Goal: Information Seeking & Learning: Check status

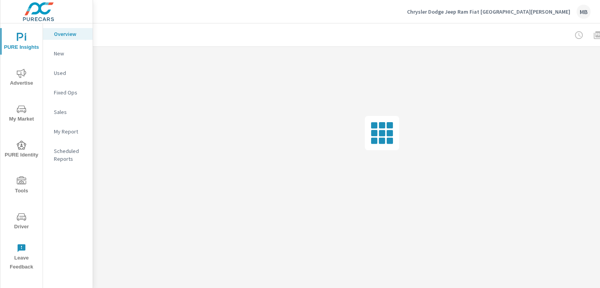
click at [17, 77] on icon "nav menu" at bounding box center [21, 73] width 9 height 9
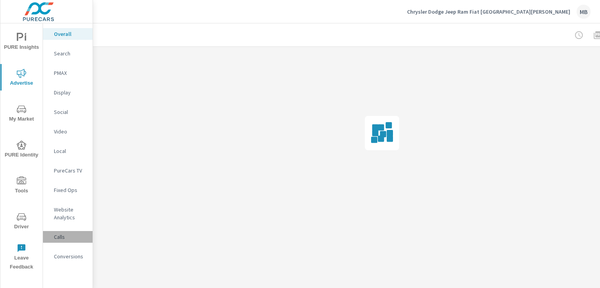
click at [55, 238] on p "Calls" at bounding box center [70, 237] width 32 height 8
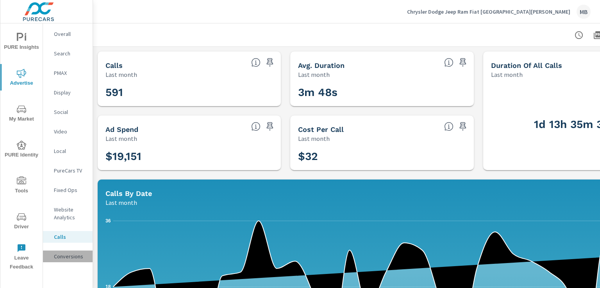
click at [62, 255] on p "Conversions" at bounding box center [70, 257] width 32 height 8
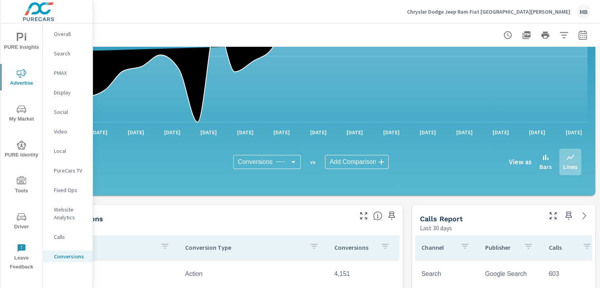
scroll to position [156, 77]
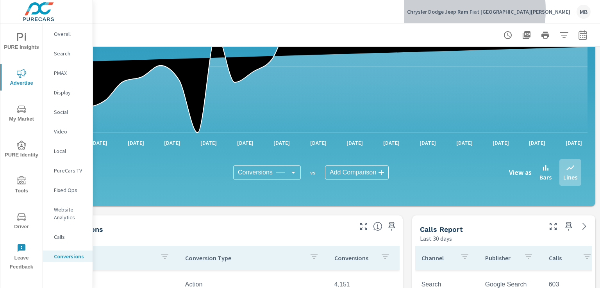
click at [478, 10] on p "Chrysler Dodge Jeep Ram Fiat [GEOGRAPHIC_DATA][PERSON_NAME]" at bounding box center [488, 11] width 163 height 7
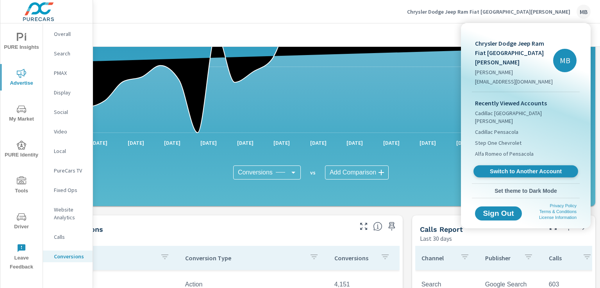
click at [515, 168] on span "Switch to Another Account" at bounding box center [526, 171] width 96 height 7
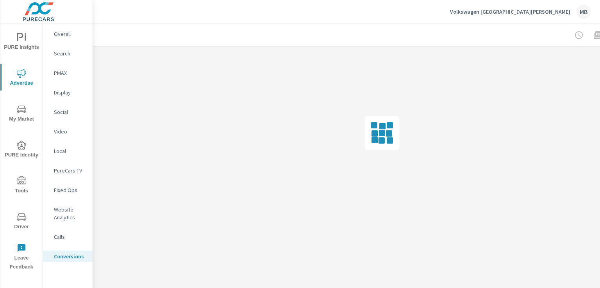
click at [18, 79] on span "Advertise" at bounding box center [22, 78] width 38 height 19
click at [66, 256] on p "Conversions" at bounding box center [70, 257] width 32 height 8
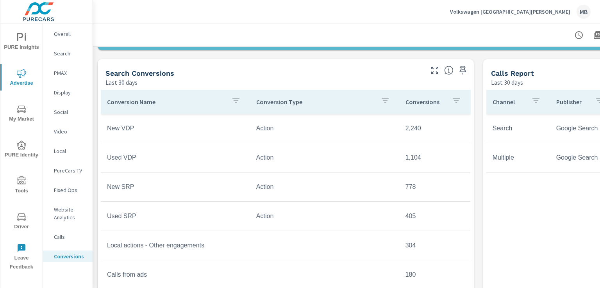
scroll to position [313, 77]
